Goal: Task Accomplishment & Management: Manage account settings

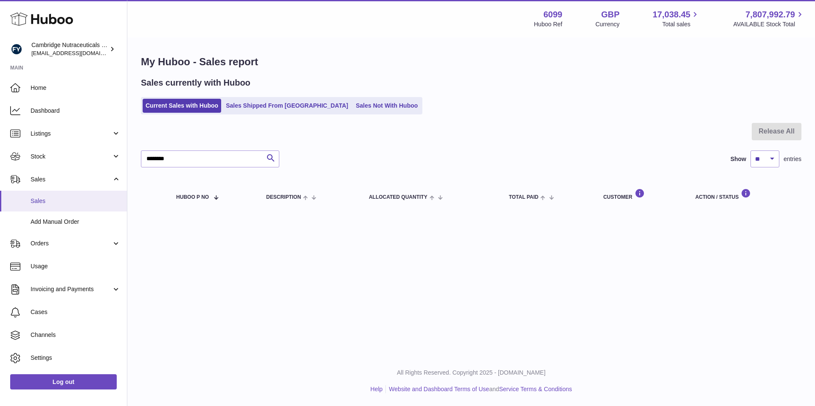
click at [80, 207] on link "Sales" at bounding box center [63, 201] width 127 height 21
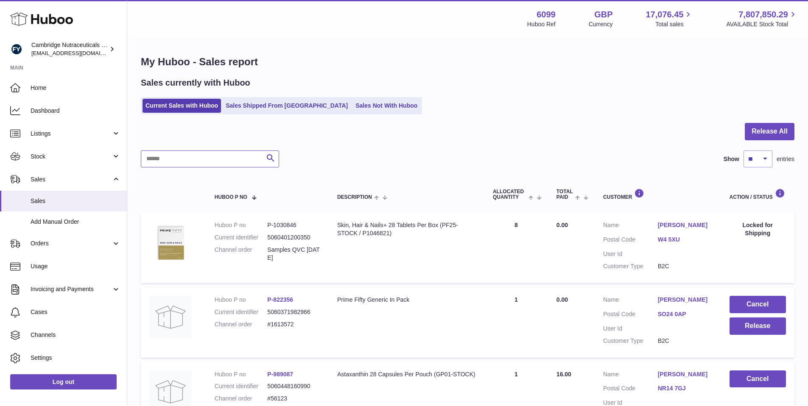
click at [226, 155] on input "text" at bounding box center [210, 159] width 138 height 17
paste input "********"
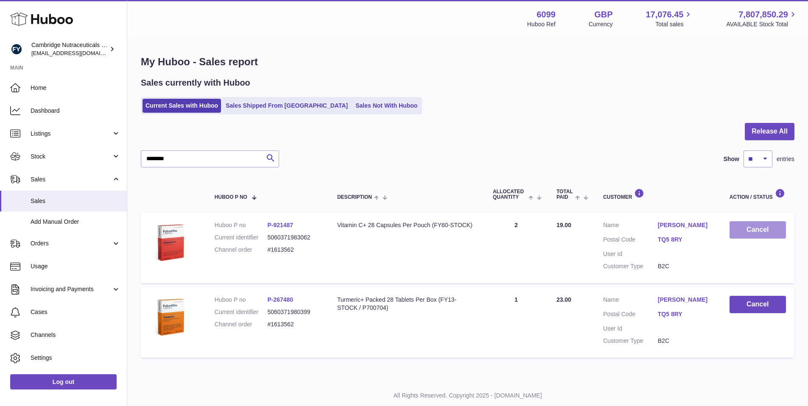
click at [769, 231] on button "Cancel" at bounding box center [758, 229] width 56 height 17
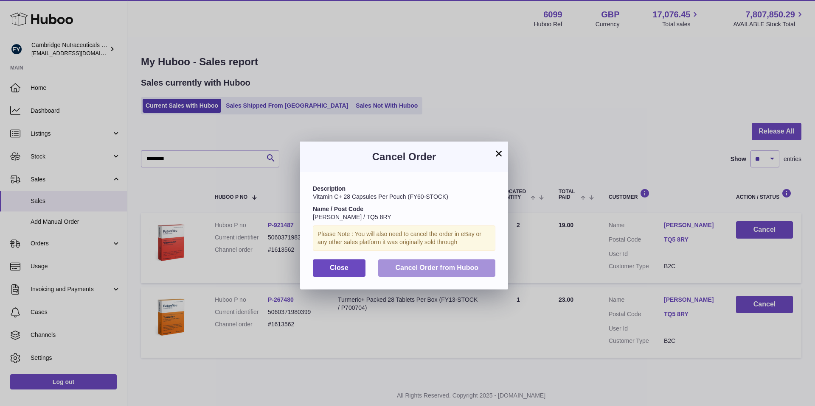
click at [441, 266] on span "Cancel Order from Huboo" at bounding box center [436, 267] width 83 height 7
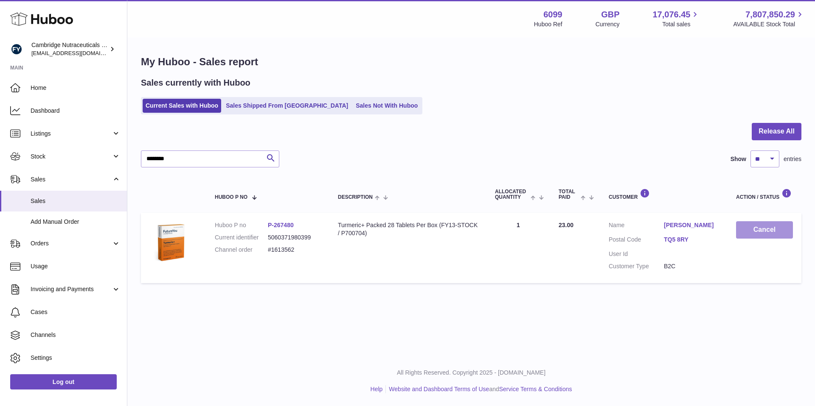
click at [756, 232] on button "Cancel" at bounding box center [764, 229] width 57 height 17
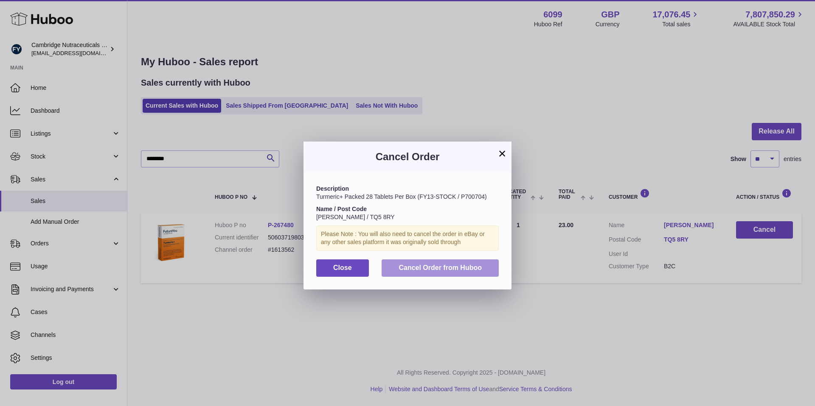
click at [466, 273] on button "Cancel Order from Huboo" at bounding box center [439, 268] width 117 height 17
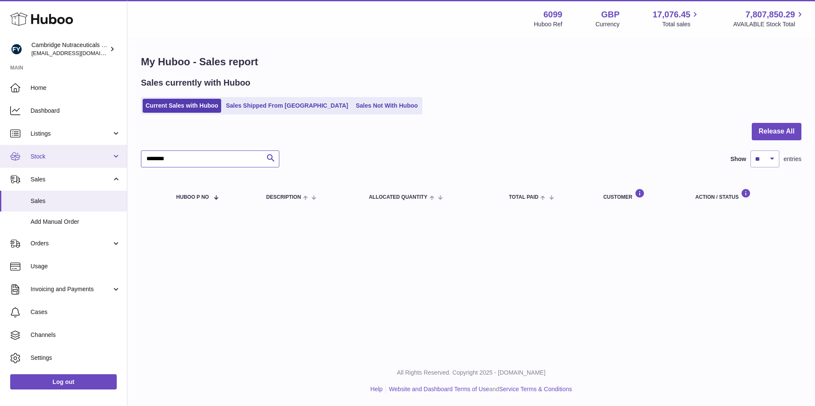
drag, startPoint x: 205, startPoint y: 158, endPoint x: 67, endPoint y: 145, distance: 139.4
click at [68, 144] on div "Huboo Cambridge Nutraceuticals Ltd [EMAIL_ADDRESS][DOMAIN_NAME] Main Home Dashb…" at bounding box center [407, 203] width 815 height 406
paste input "text"
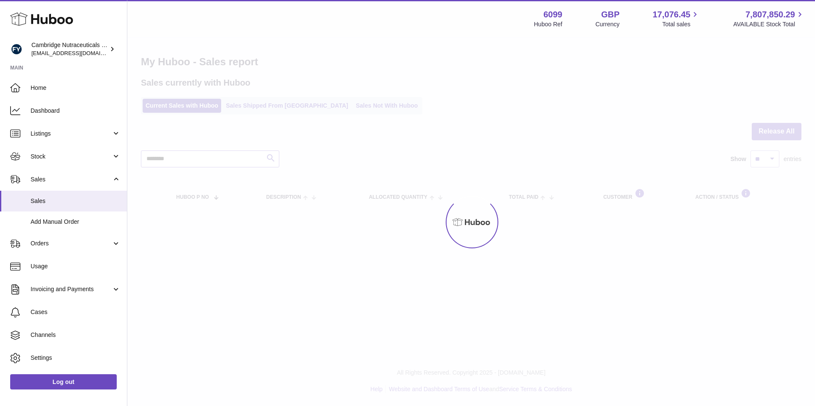
type input "********"
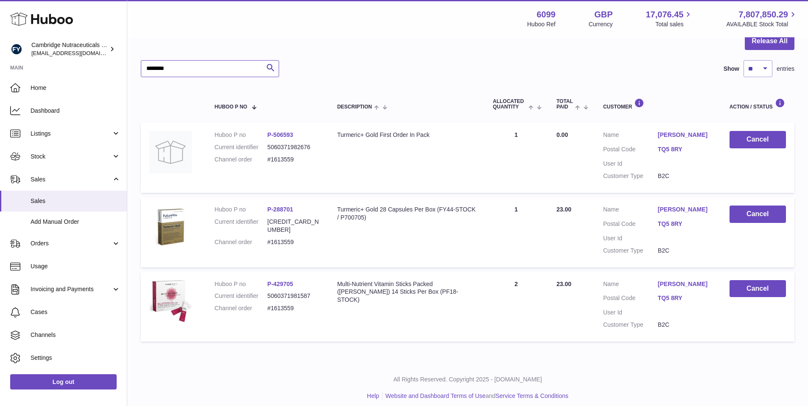
scroll to position [97, 0]
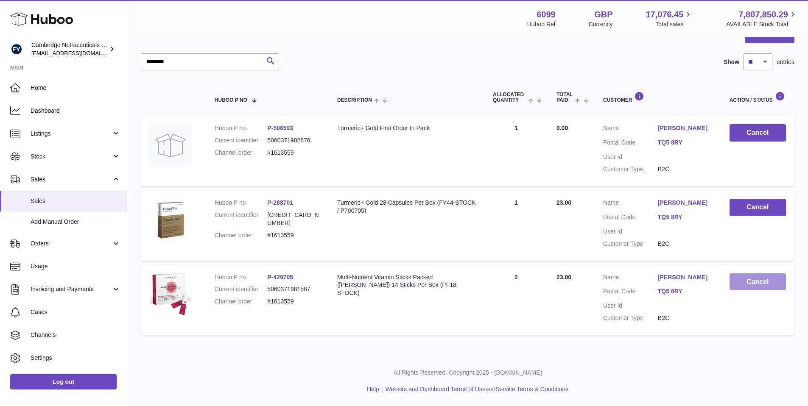
click at [759, 283] on button "Cancel" at bounding box center [758, 282] width 56 height 17
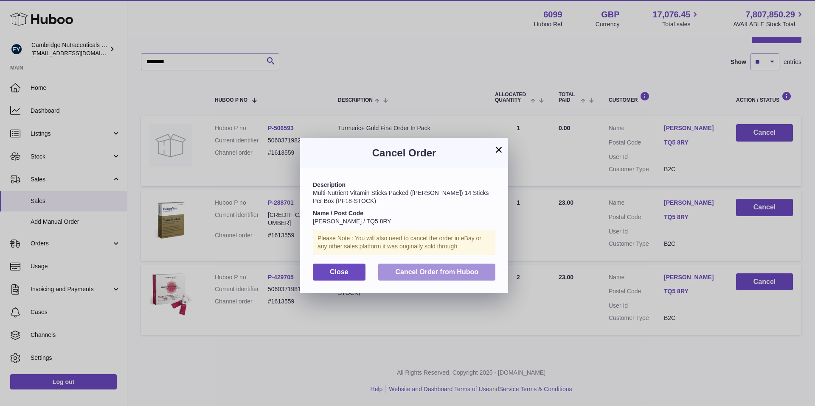
click at [457, 277] on button "Cancel Order from Huboo" at bounding box center [436, 272] width 117 height 17
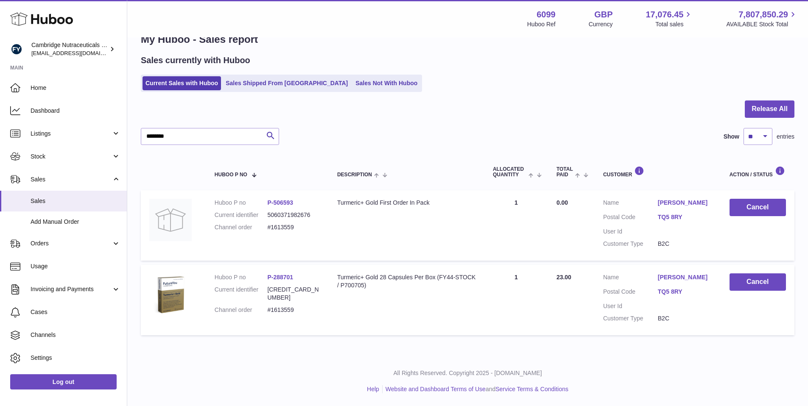
scroll to position [22, 0]
